Goal: Transaction & Acquisition: Purchase product/service

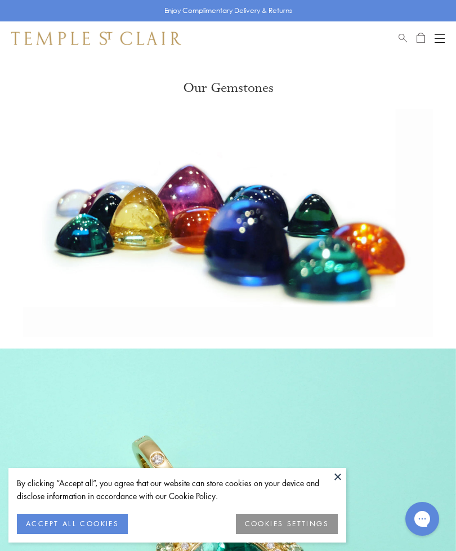
click at [94, 527] on button "ACCEPT ALL COOKIES" at bounding box center [72, 523] width 111 height 20
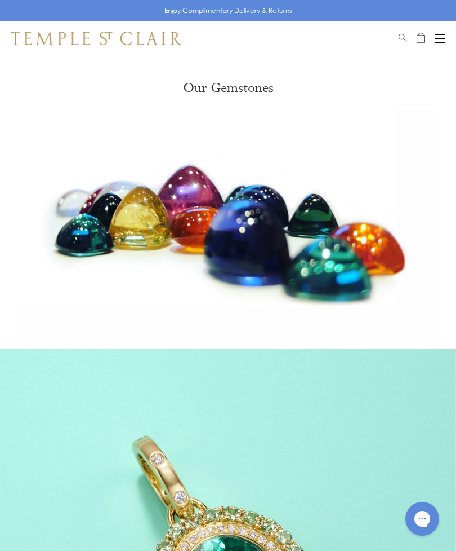
click at [436, 42] on div "Open navigation" at bounding box center [440, 42] width 10 height 1
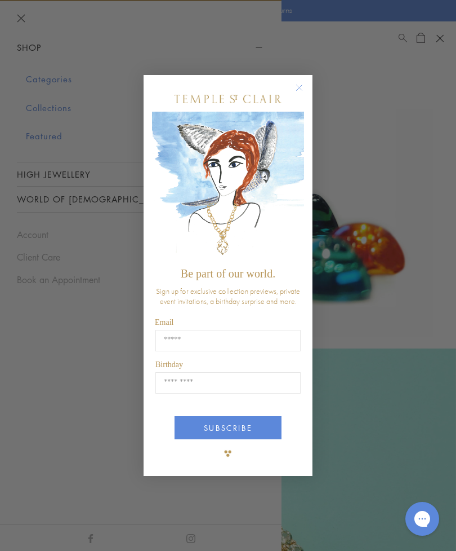
click at [50, 78] on div "Close dialog Be part of our world. Sign up for exclusive collection previews, p…" at bounding box center [228, 275] width 456 height 551
click at [302, 90] on circle "Close dialog" at bounding box center [300, 88] width 14 height 14
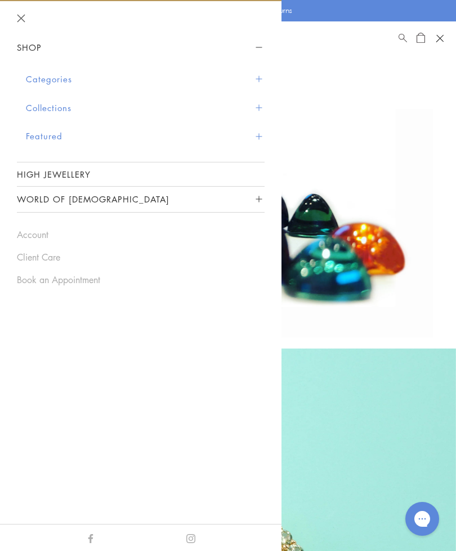
click at [44, 77] on button "Categories" at bounding box center [145, 79] width 239 height 29
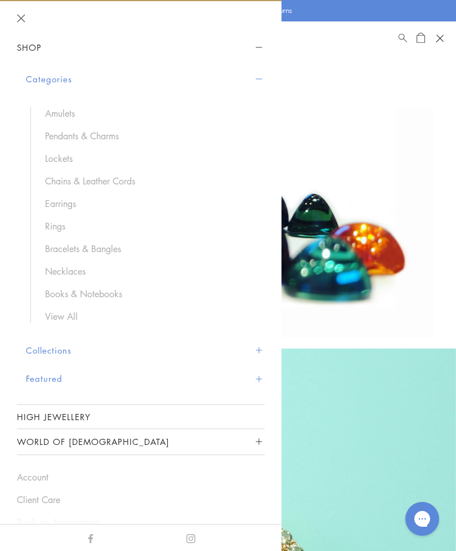
click at [56, 316] on link "View All" at bounding box center [149, 316] width 209 height 12
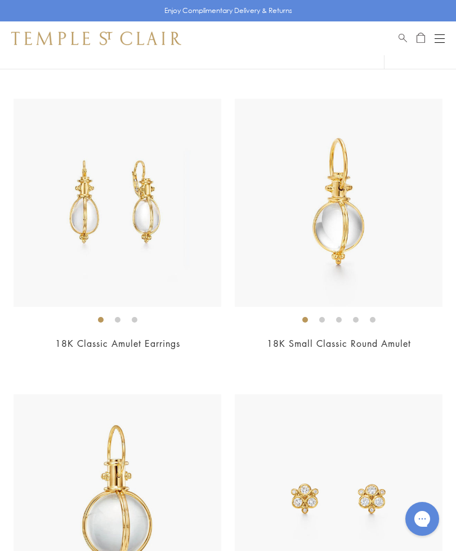
scroll to position [5720, 0]
click at [336, 206] on img at bounding box center [339, 203] width 208 height 208
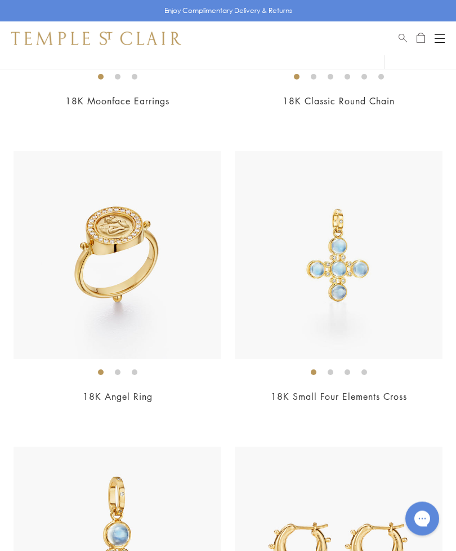
scroll to position [6848, 0]
click at [117, 247] on img at bounding box center [118, 255] width 208 height 208
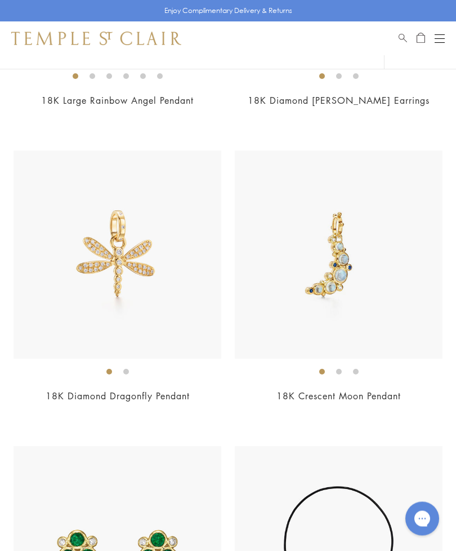
scroll to position [11864, 0]
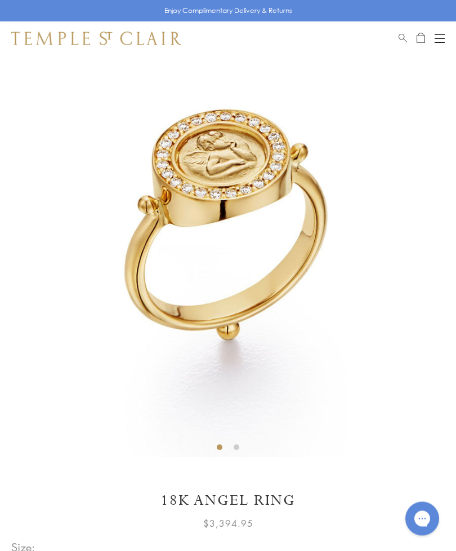
scroll to position [55, 0]
